Goal: Use online tool/utility: Utilize a website feature to perform a specific function

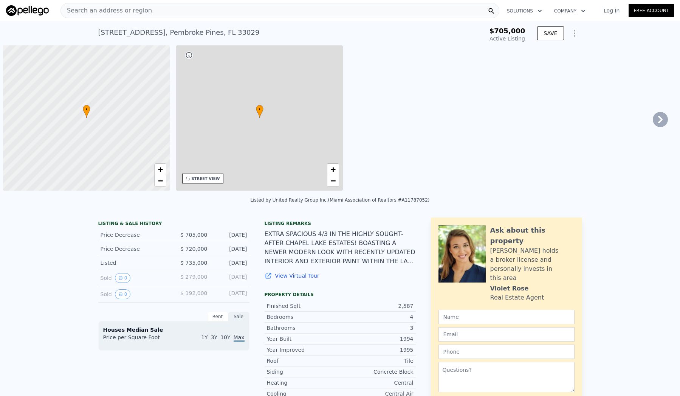
type input "-$ 755,696"
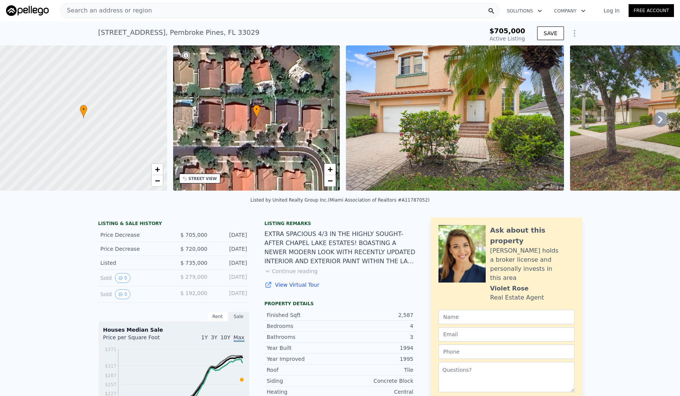
click at [571, 33] on icon "Show Options" at bounding box center [574, 33] width 9 height 9
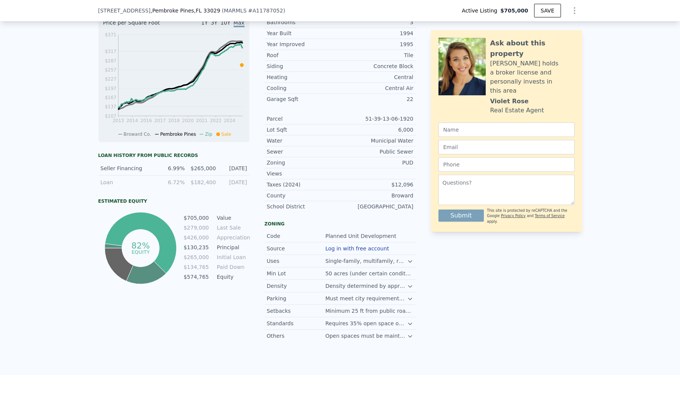
scroll to position [316, 0]
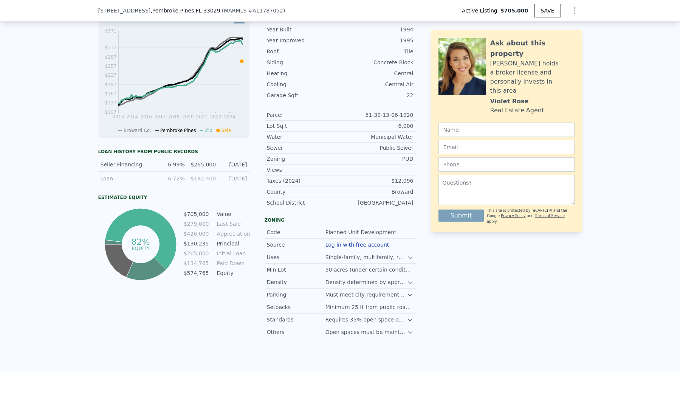
click at [410, 261] on icon at bounding box center [410, 257] width 6 height 6
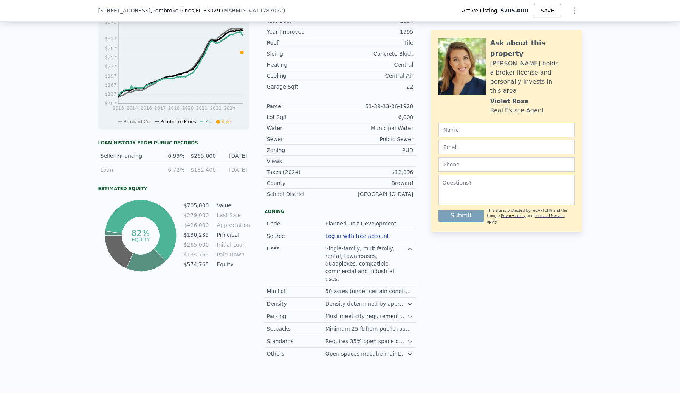
click at [410, 252] on icon at bounding box center [410, 249] width 6 height 6
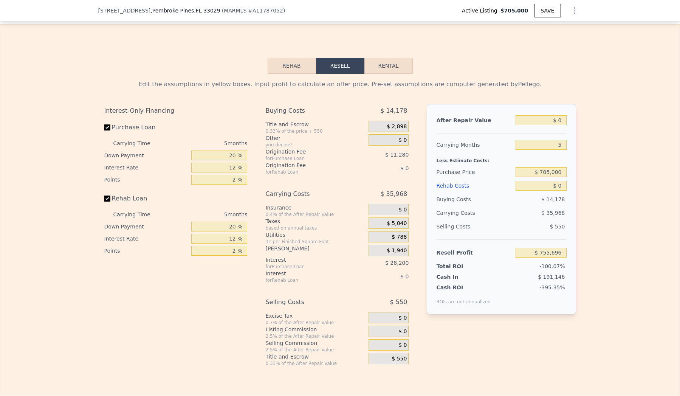
scroll to position [0, 0]
click at [290, 67] on button "Rehab" at bounding box center [292, 66] width 48 height 16
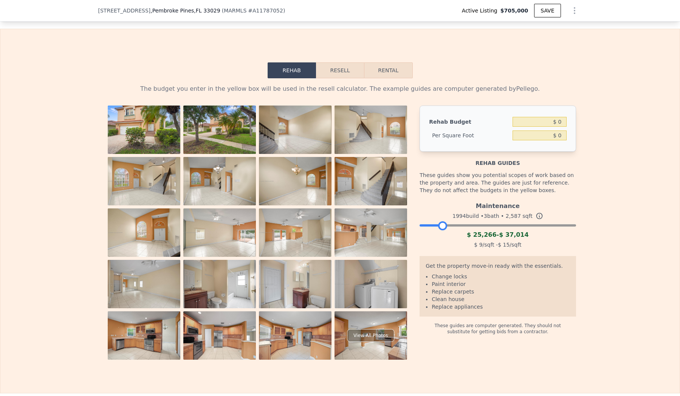
drag, startPoint x: 573, startPoint y: 228, endPoint x: 444, endPoint y: 226, distance: 129.0
click at [444, 226] on div "Maintenance 1994 build • 3 bath • 2,587 sqft $ 25,266 - $ 37,014 $ 9 /sqft - $ …" at bounding box center [498, 224] width 156 height 51
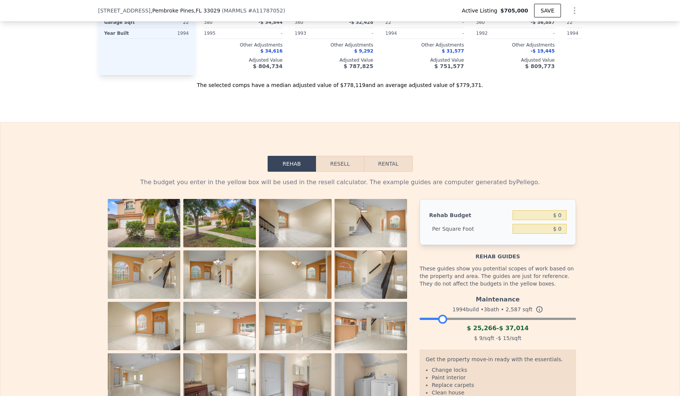
scroll to position [1080, 0]
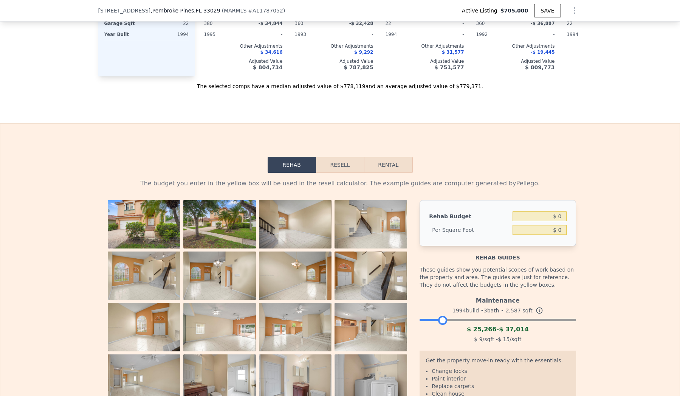
click at [333, 172] on button "Resell" at bounding box center [340, 165] width 48 height 16
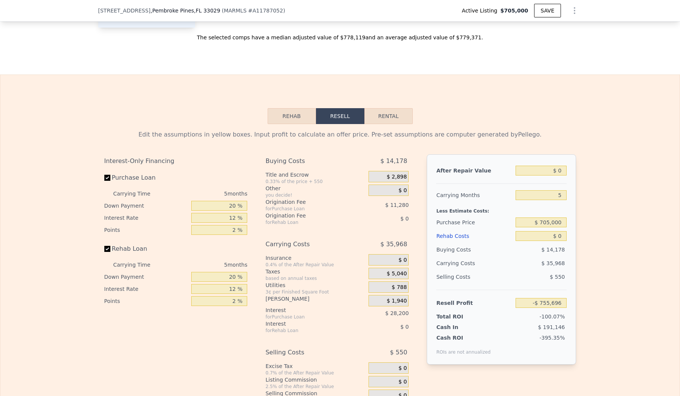
scroll to position [1130, 0]
drag, startPoint x: 530, startPoint y: 228, endPoint x: 595, endPoint y: 230, distance: 65.1
click at [595, 230] on div "Edit the assumptions in yellow boxes. Input profit to calculate an offer price.…" at bounding box center [340, 269] width 680 height 293
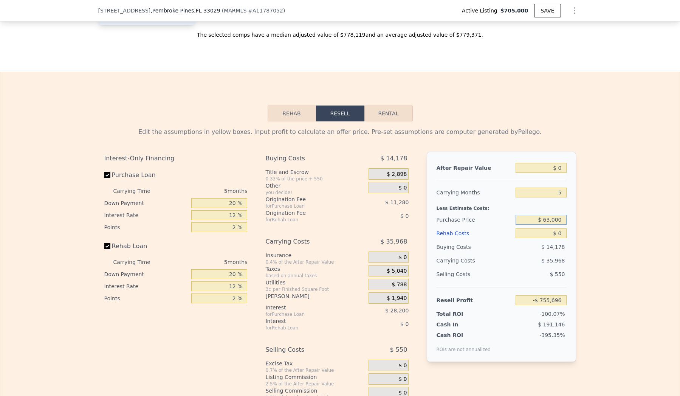
type input "$ 630,000"
click at [537, 238] on input "$ 0" at bounding box center [541, 233] width 51 height 10
type input "-$ 676,246"
click at [287, 114] on button "Rehab" at bounding box center [292, 114] width 48 height 16
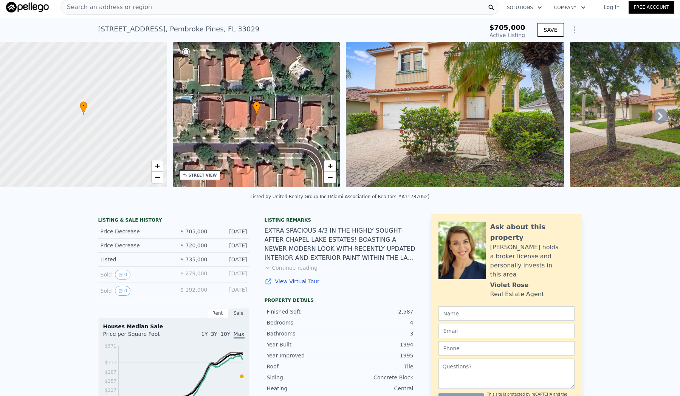
scroll to position [4, 0]
